Goal: Information Seeking & Learning: Find contact information

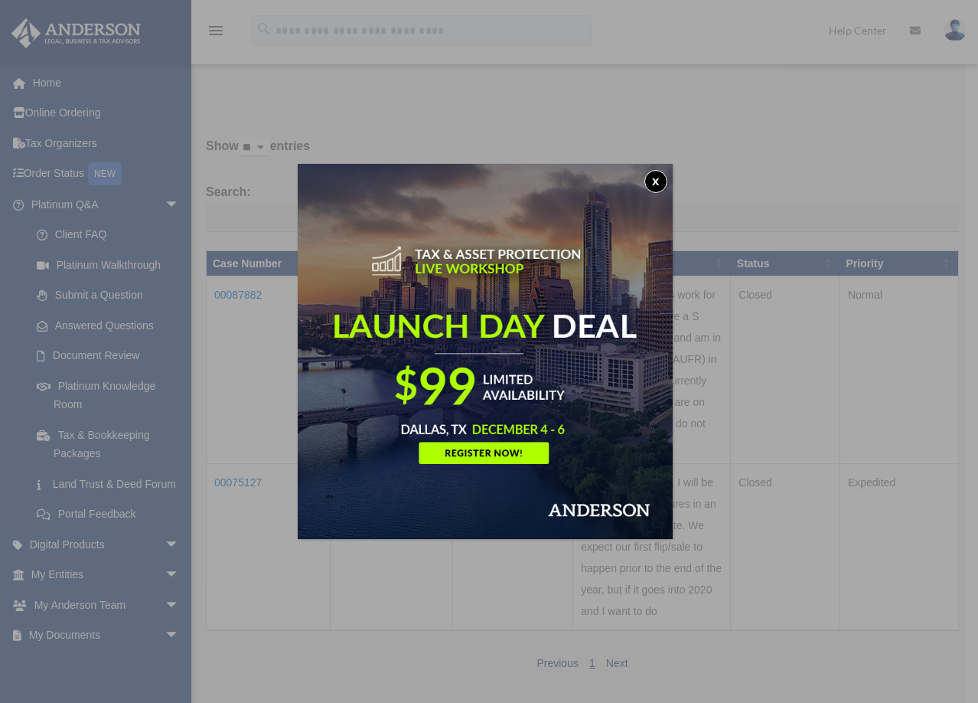
click at [473, 119] on div "x" at bounding box center [489, 351] width 978 height 703
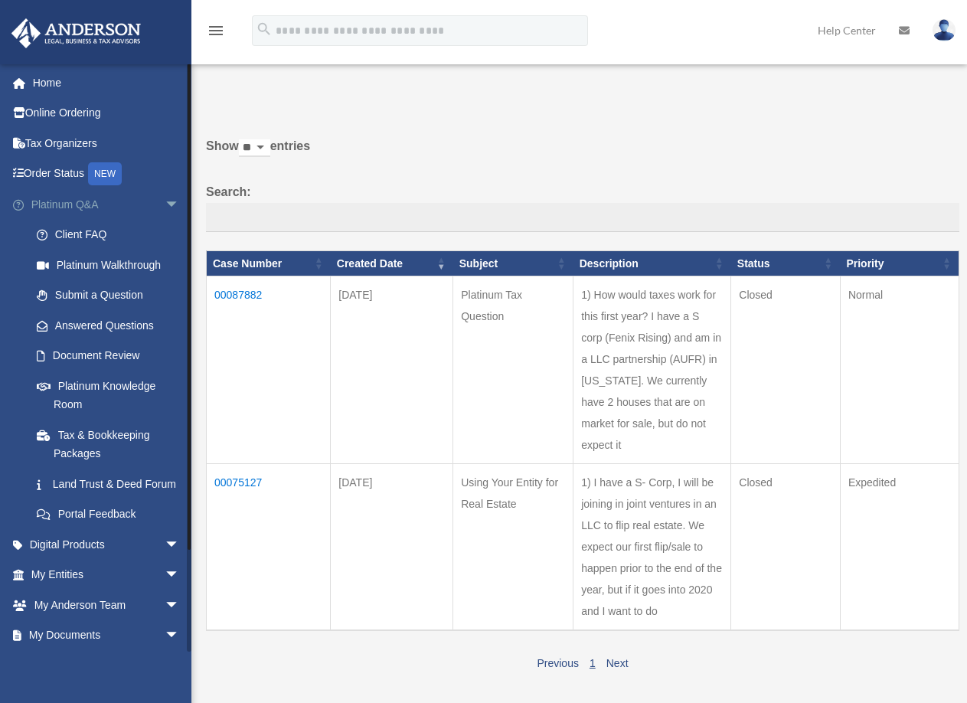
click at [118, 205] on link "Platinum Q&A arrow_drop_down" at bounding box center [107, 204] width 192 height 31
click at [97, 235] on link "Client FAQ" at bounding box center [111, 235] width 181 height 31
click at [102, 231] on link "Client FAQ" at bounding box center [111, 235] width 181 height 31
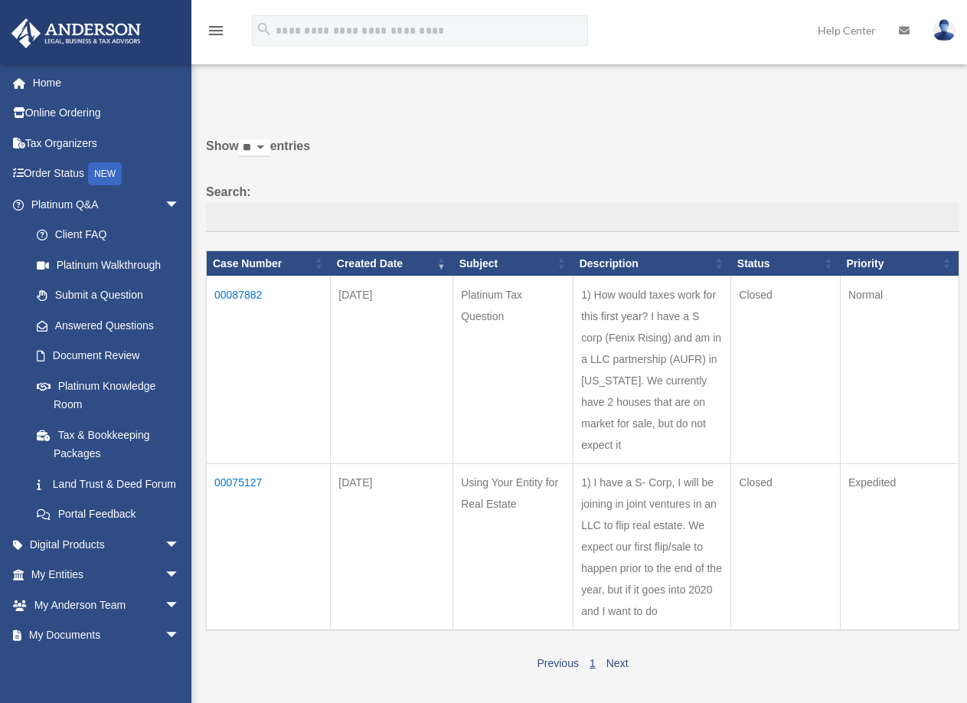
scroll to position [77, 0]
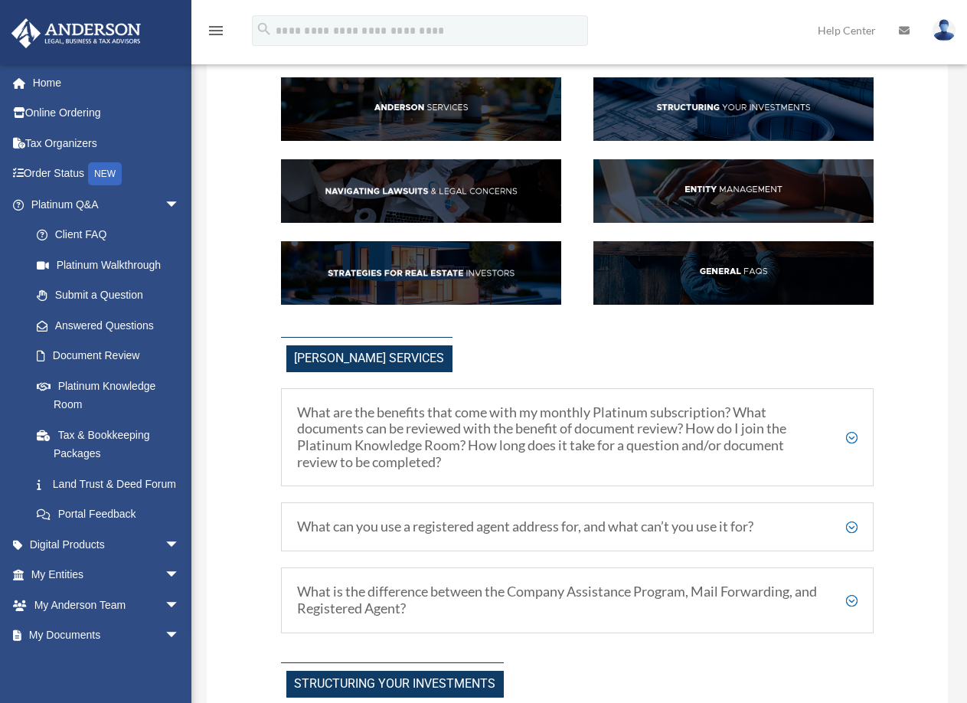
scroll to position [153, 0]
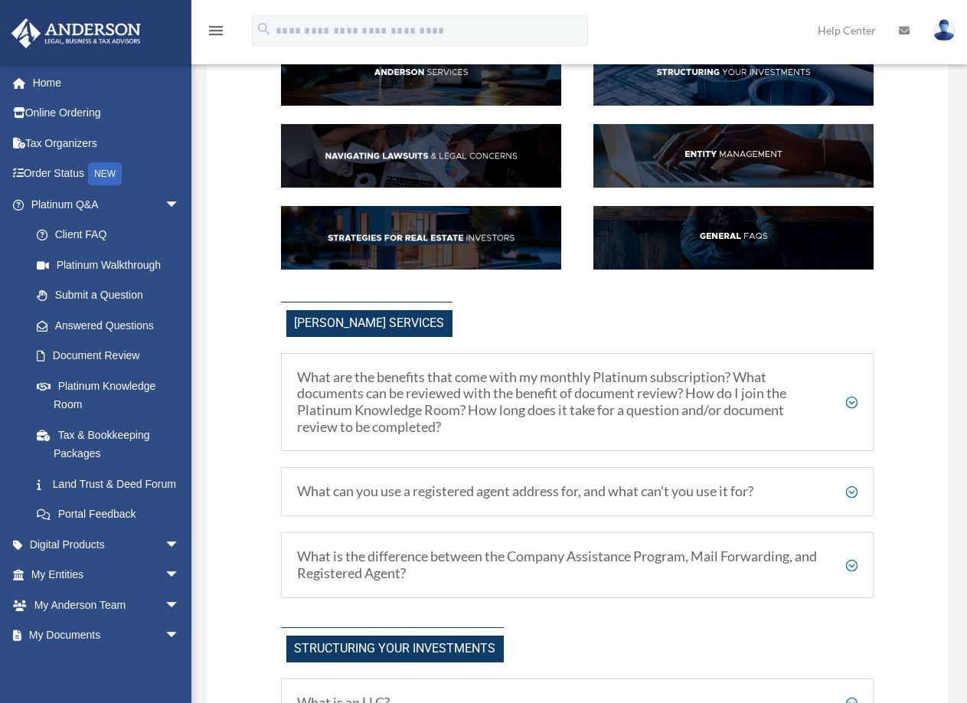
click at [496, 505] on div "What can you use a registered agent address for, and what can’t you use it for?…" at bounding box center [577, 491] width 593 height 49
click at [838, 485] on h5 "What can you use a registered agent address for, and what can’t you use it for?" at bounding box center [577, 491] width 560 height 17
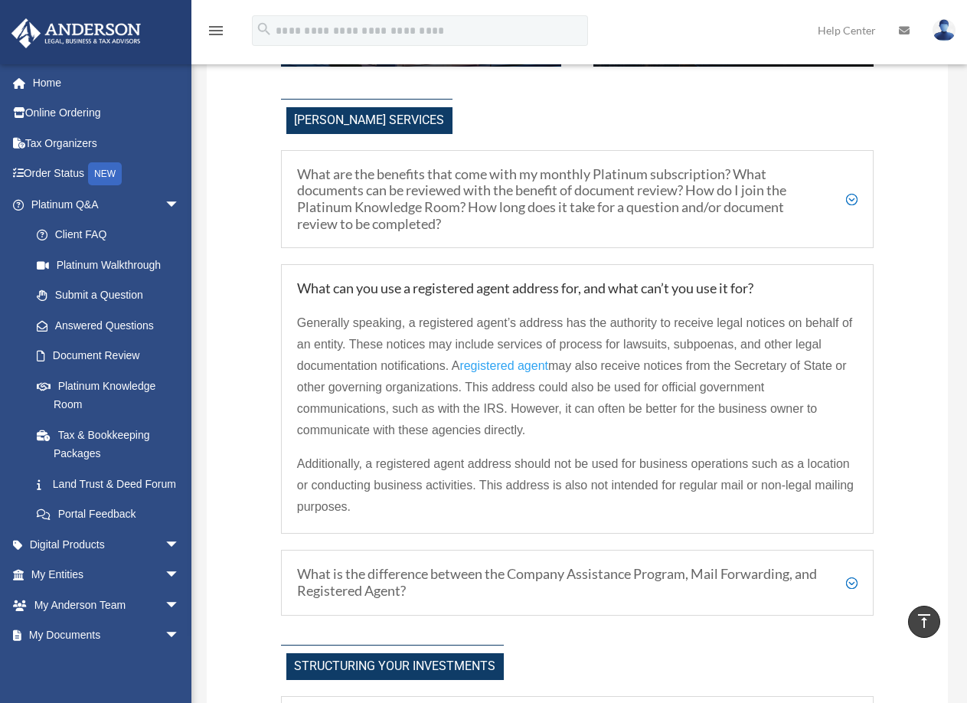
scroll to position [383, 0]
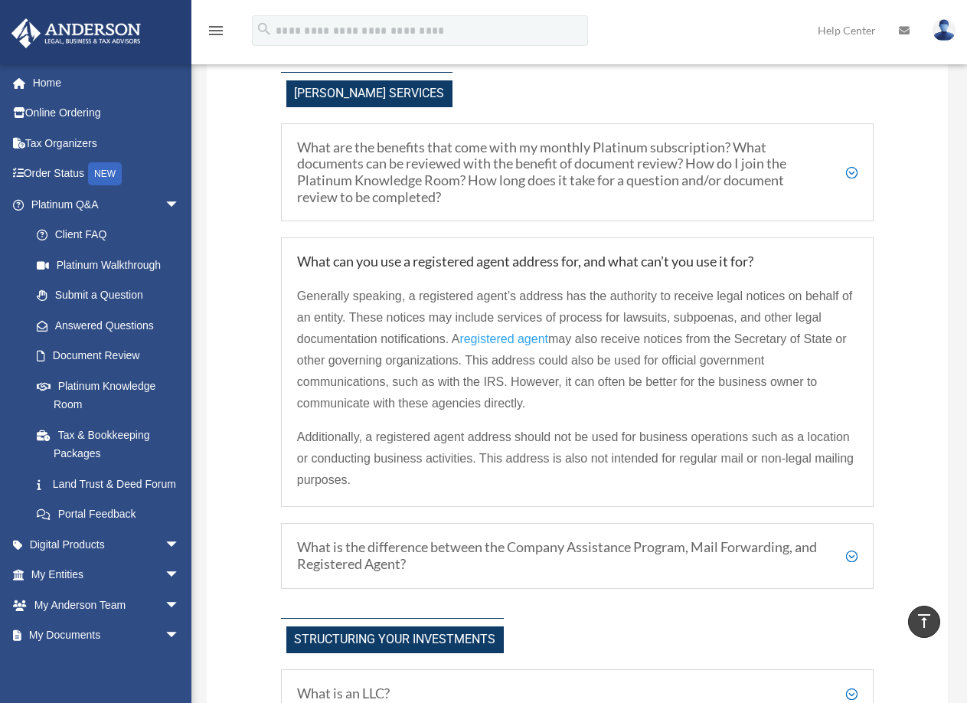
click at [849, 553] on h5 "What is the difference between the Company Assistance Program, Mail Forwarding,…" at bounding box center [577, 555] width 560 height 33
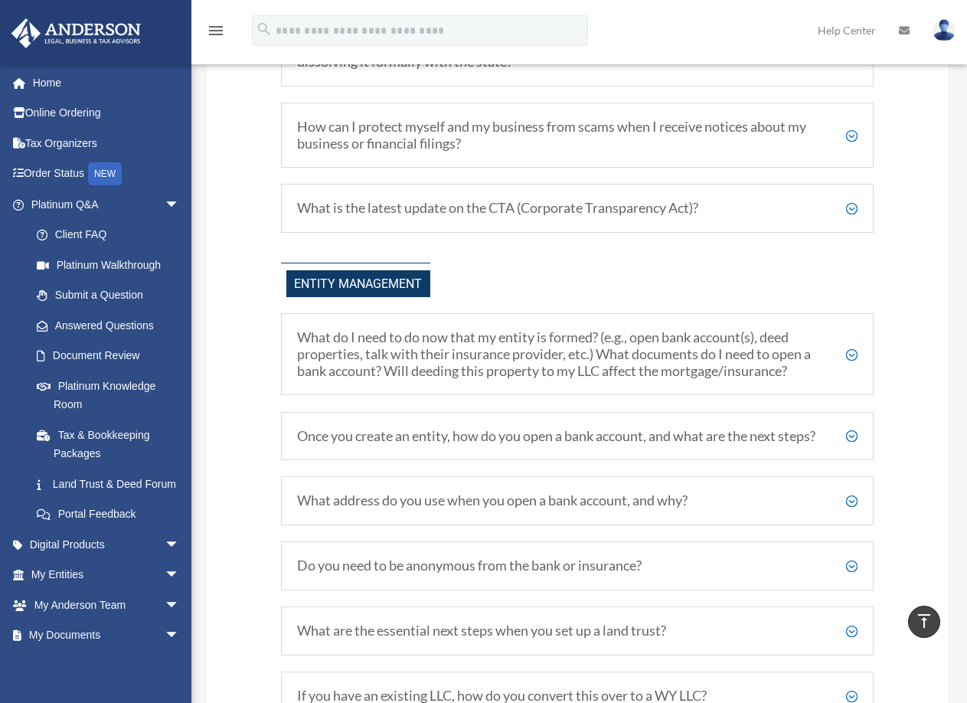
scroll to position [1761, 0]
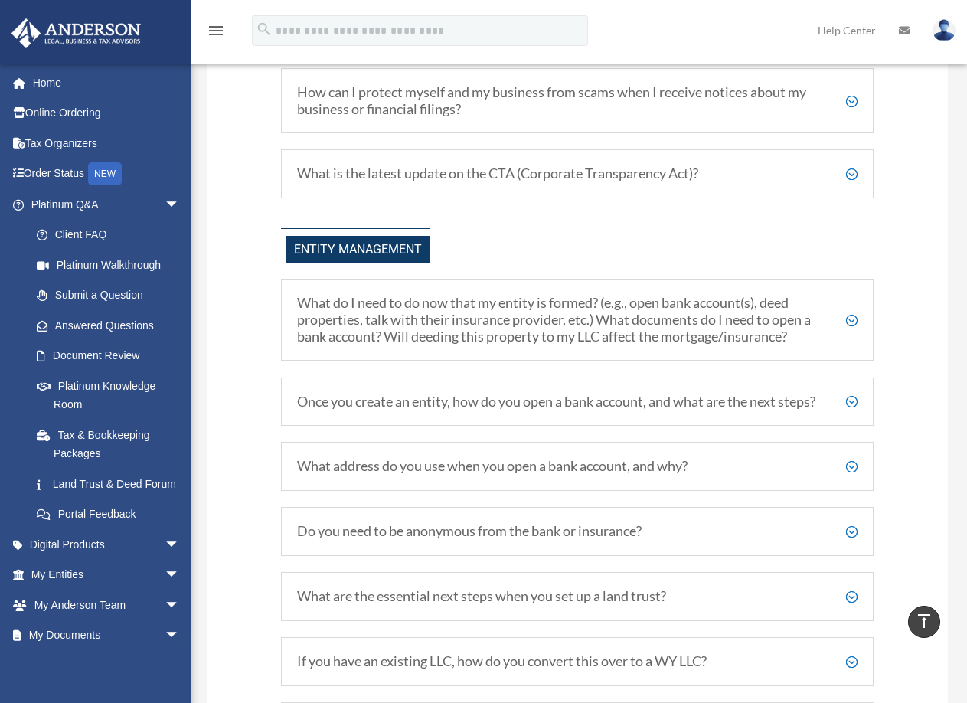
click at [855, 491] on div "What address do you use when you open a bank account, and why? You can use your…" at bounding box center [577, 466] width 593 height 49
click at [851, 475] on h5 "What address do you use when you open a bank account, and why?" at bounding box center [577, 466] width 560 height 17
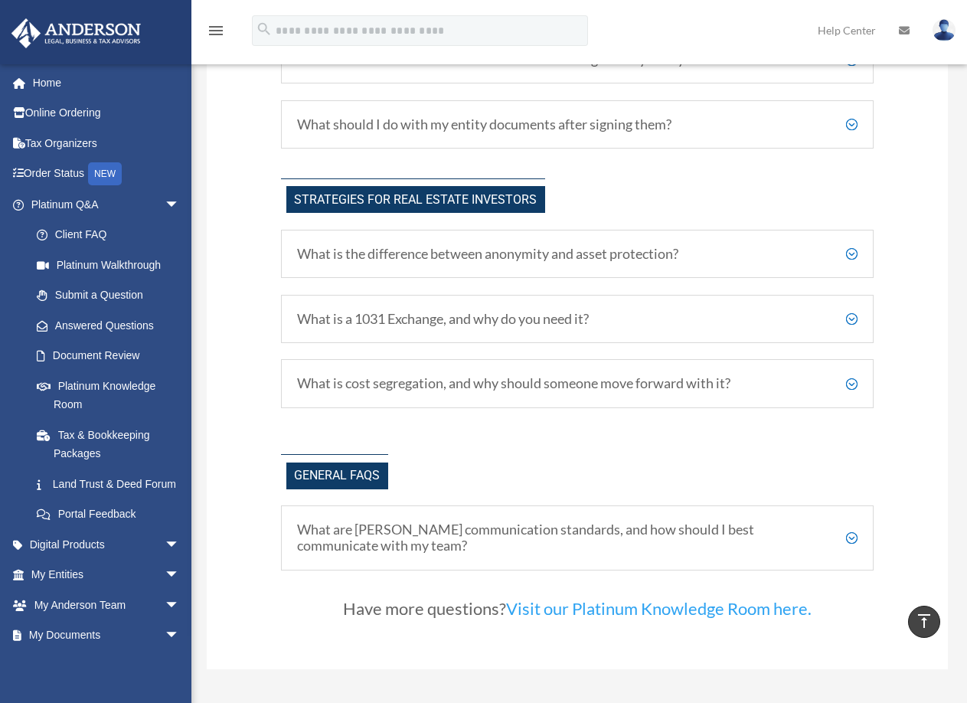
scroll to position [3139, 0]
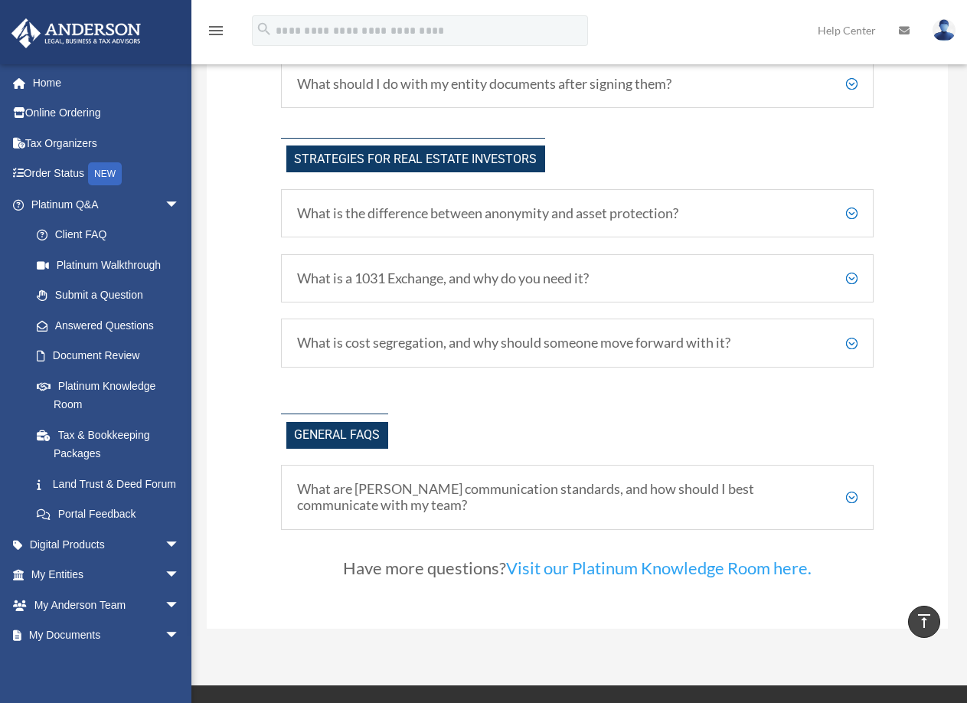
click at [851, 513] on h5 "What are Anderson's communication standards, and how should I best communicate …" at bounding box center [577, 497] width 560 height 33
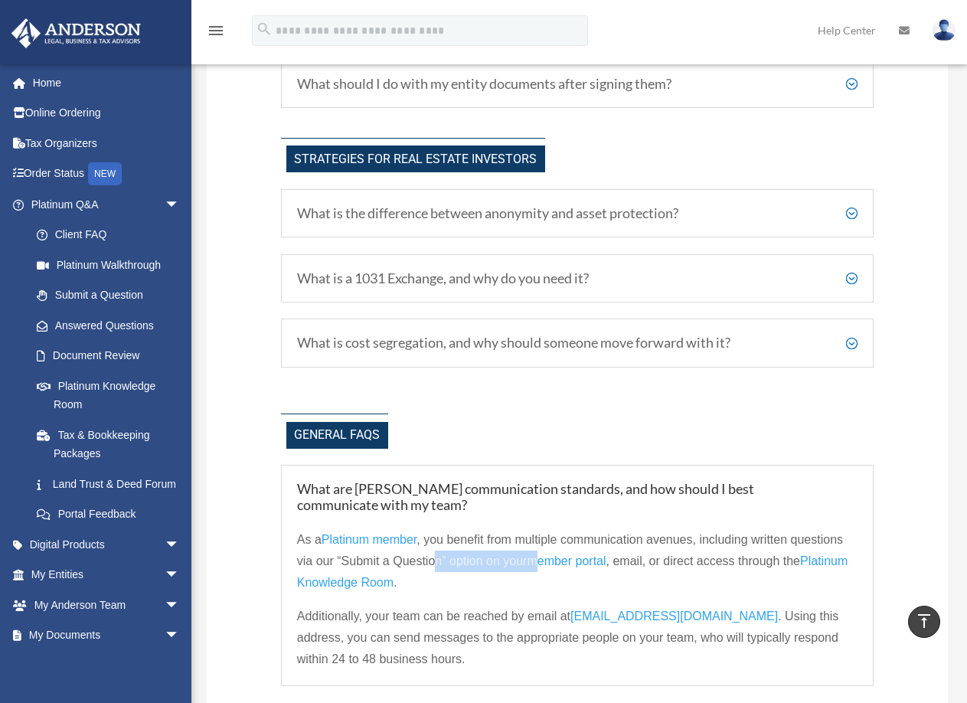
drag, startPoint x: 432, startPoint y: 575, endPoint x: 537, endPoint y: 588, distance: 106.5
click at [537, 588] on p "As a Platinum member , you benefit from multiple communication avenues, includi…" at bounding box center [577, 567] width 560 height 77
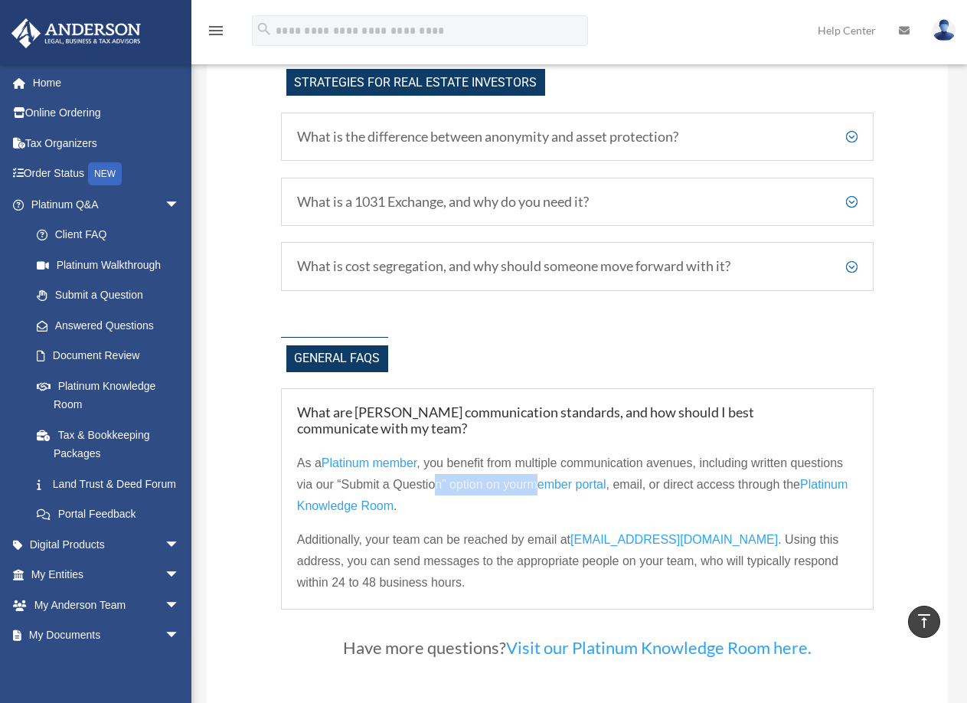
click at [577, 546] on span "myteam@andersonadvisors.com" at bounding box center [673, 539] width 207 height 13
drag, startPoint x: 753, startPoint y: 556, endPoint x: 575, endPoint y: 560, distance: 177.7
click at [575, 560] on p "Additionally, your team can be reached by email at myteam@andersonadvisors.com …" at bounding box center [577, 561] width 560 height 64
copy span "myteam@andersonadvisors.com"
